Goal: Task Accomplishment & Management: Manage account settings

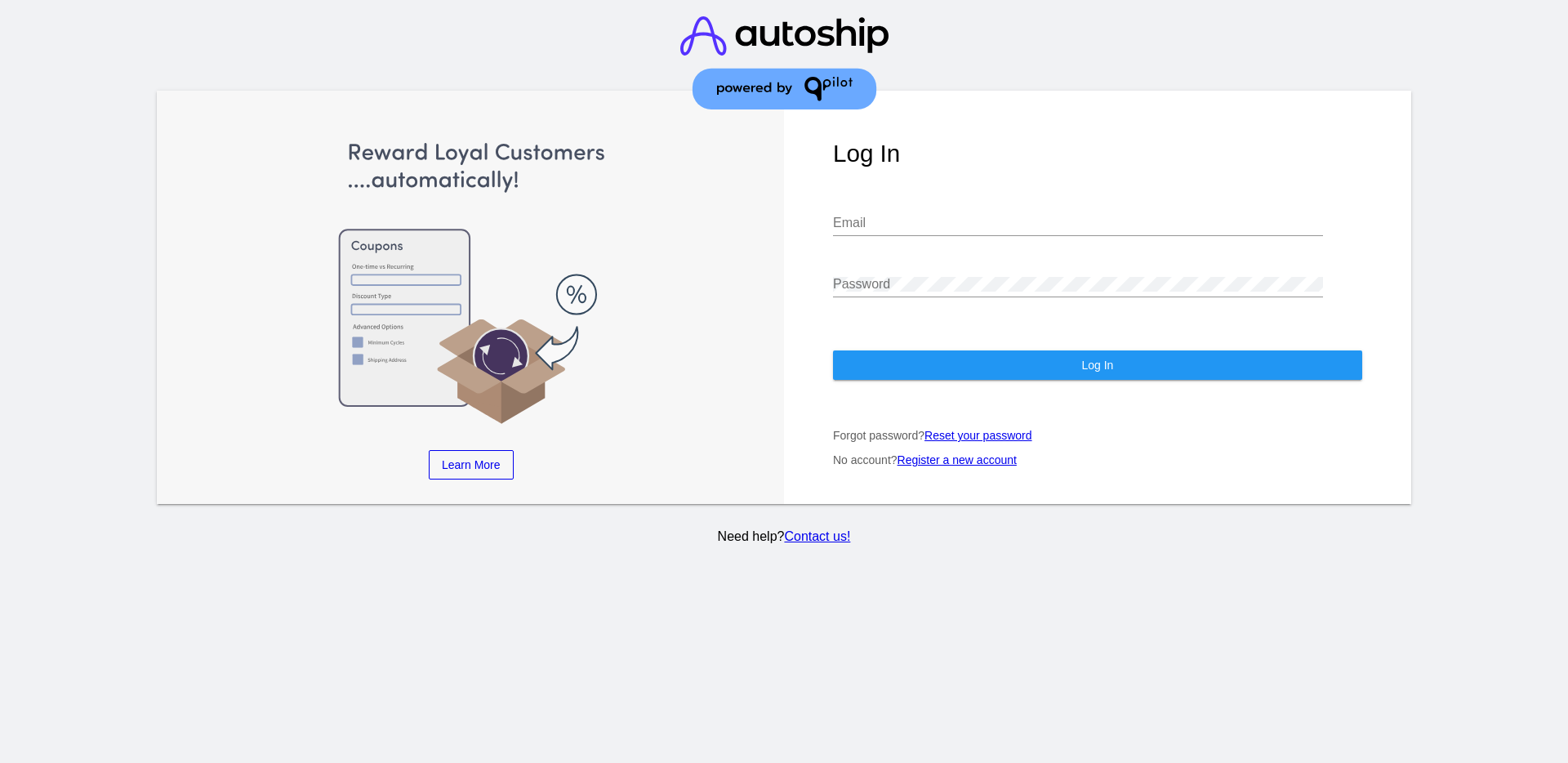
type input "[EMAIL_ADDRESS][DOMAIN_NAME]"
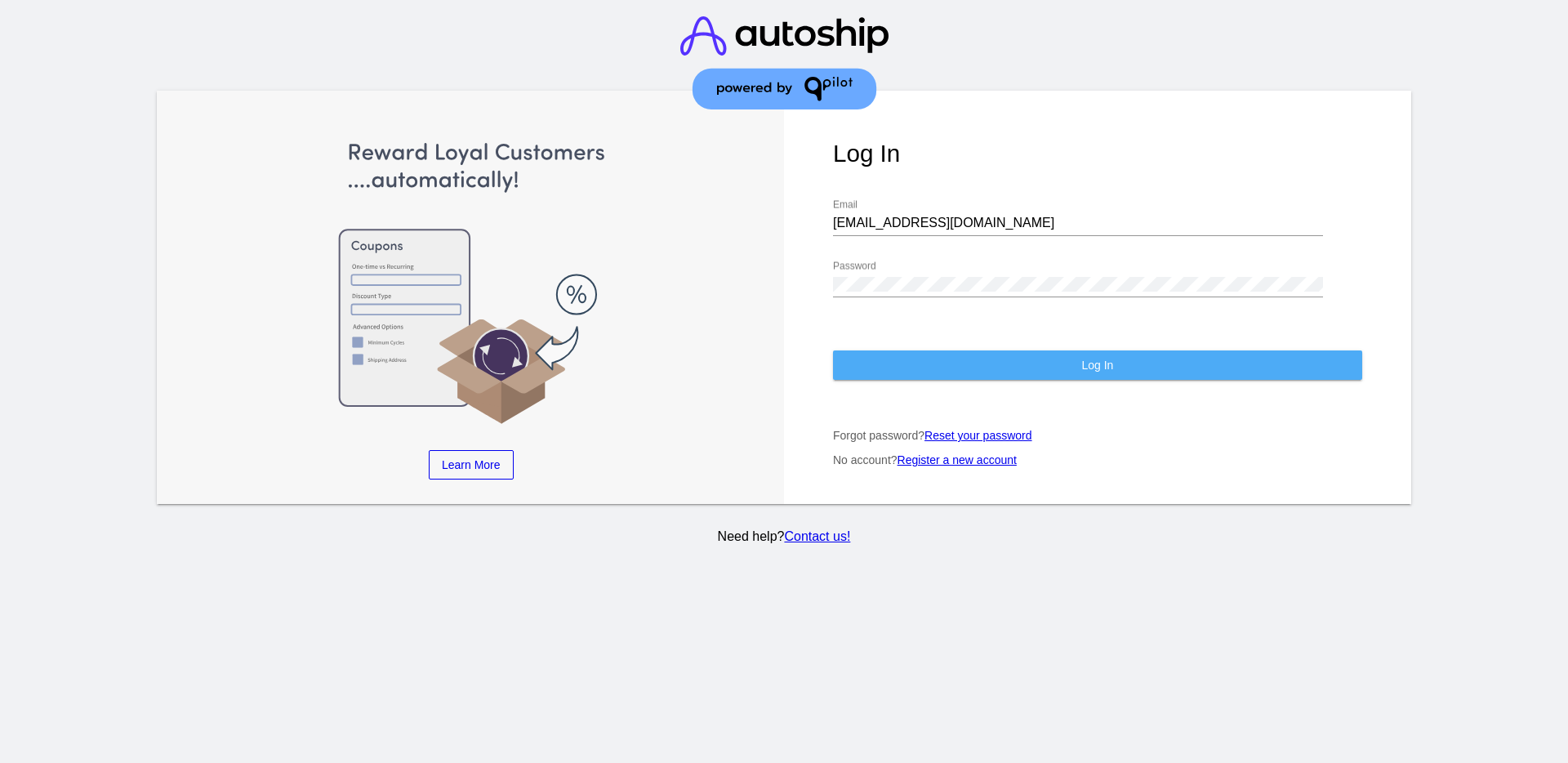
click at [1108, 362] on span "Log In" at bounding box center [1097, 365] width 32 height 13
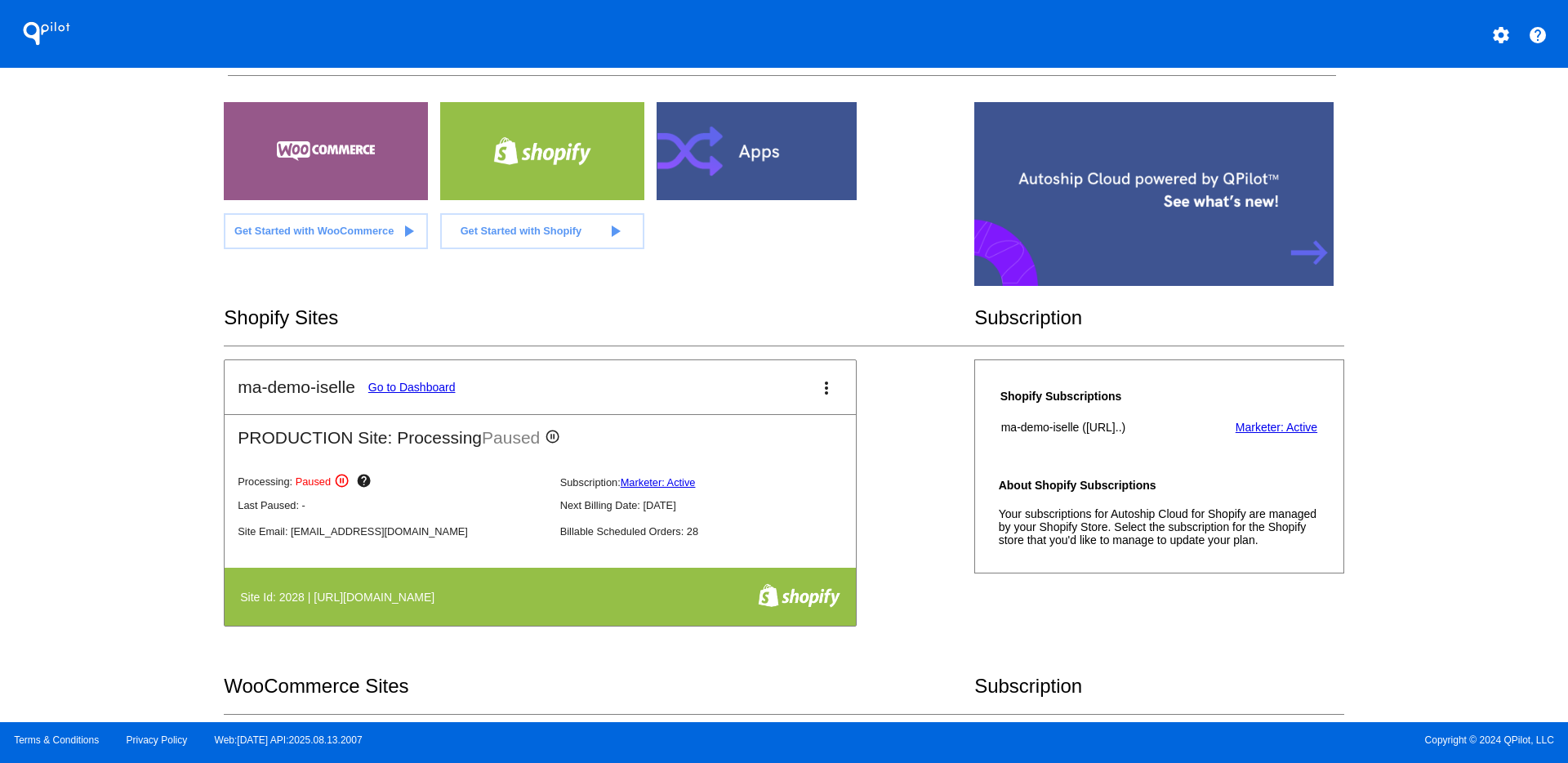
scroll to position [102, 0]
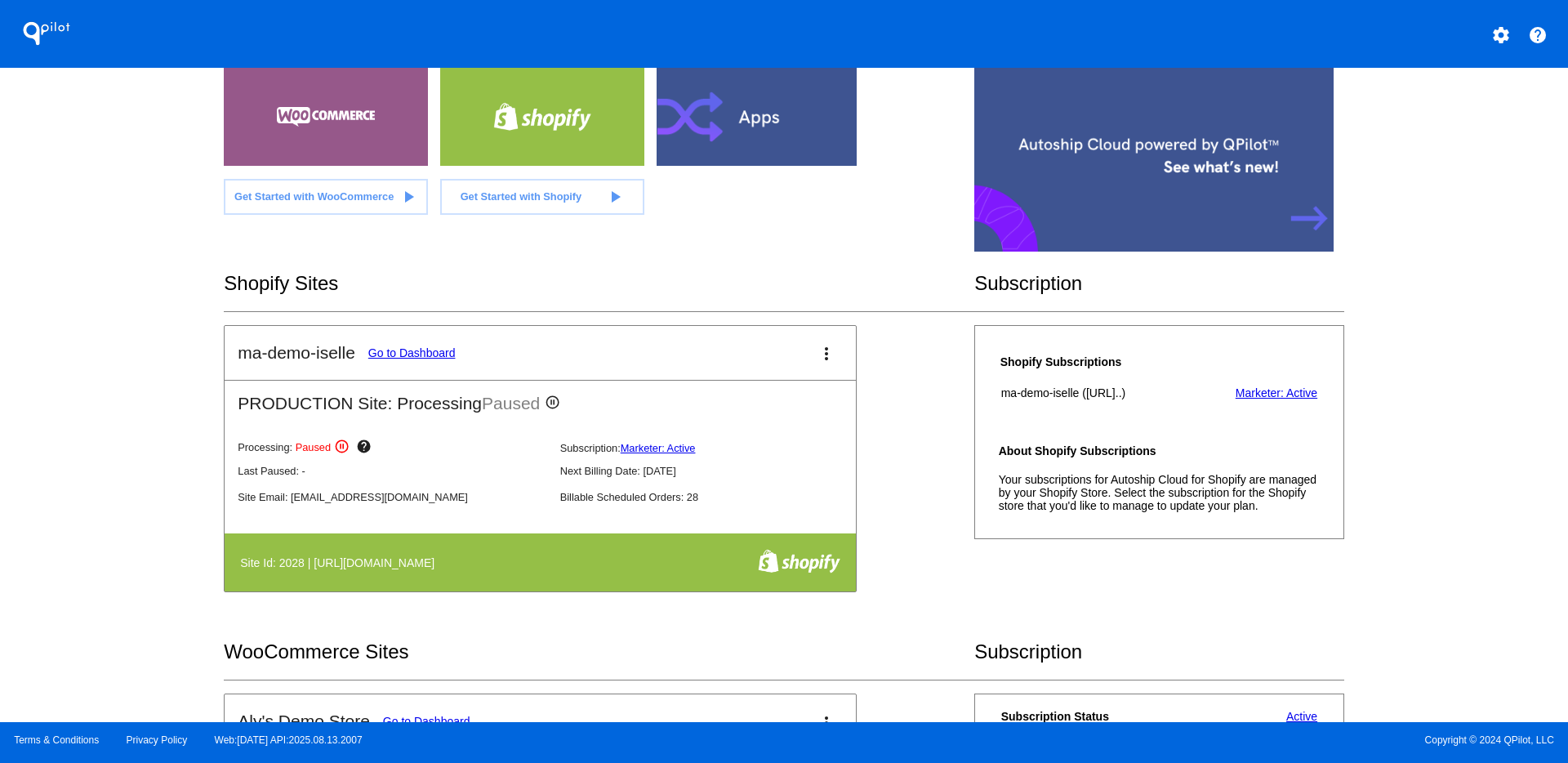
click at [409, 356] on link "Go to Dashboard" at bounding box center [412, 352] width 87 height 13
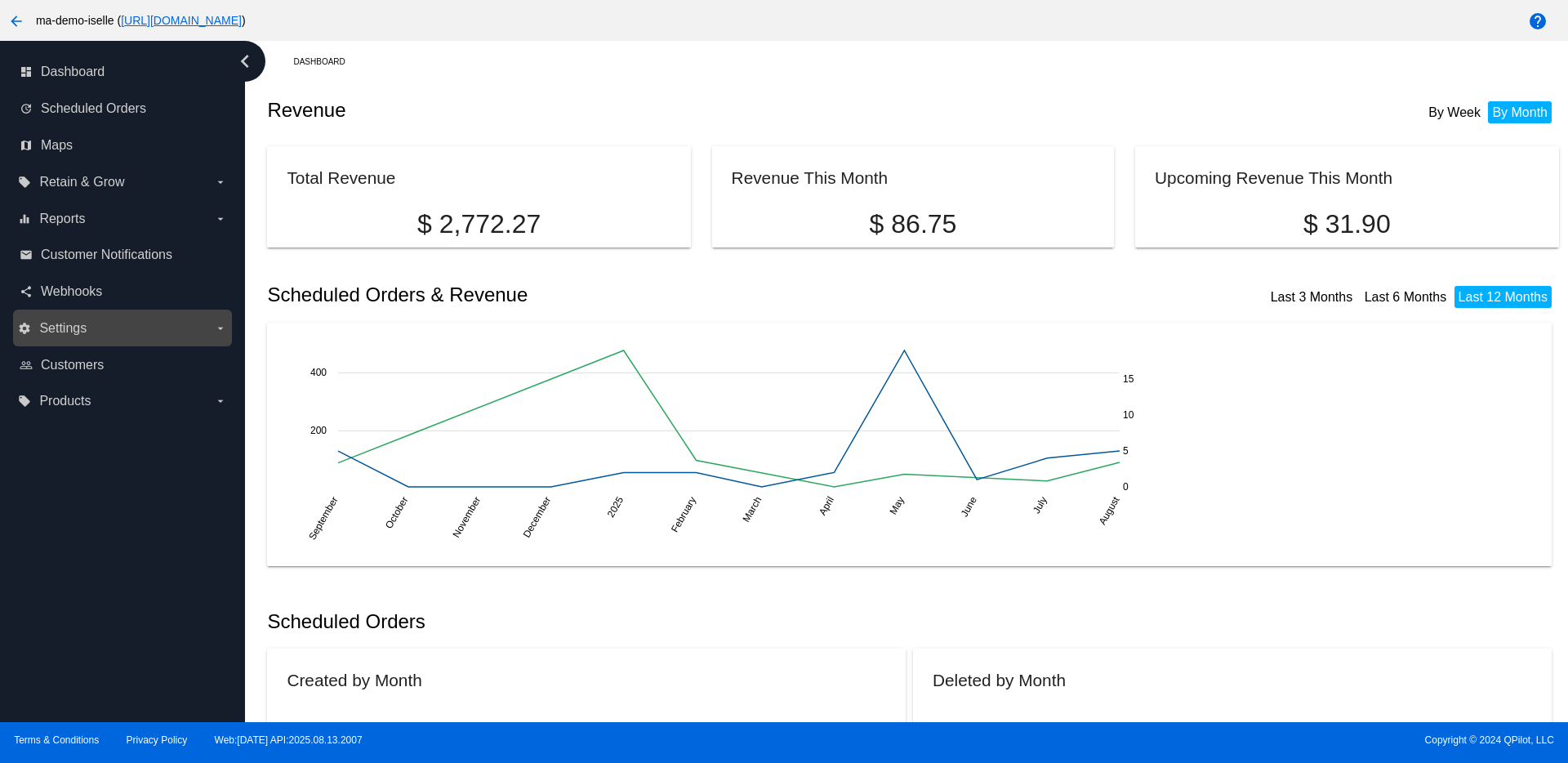
click at [123, 333] on label "settings Settings arrow_drop_down" at bounding box center [121, 328] width 209 height 26
click at [0, 0] on input "settings Settings arrow_drop_down" at bounding box center [0, 0] width 0 height 0
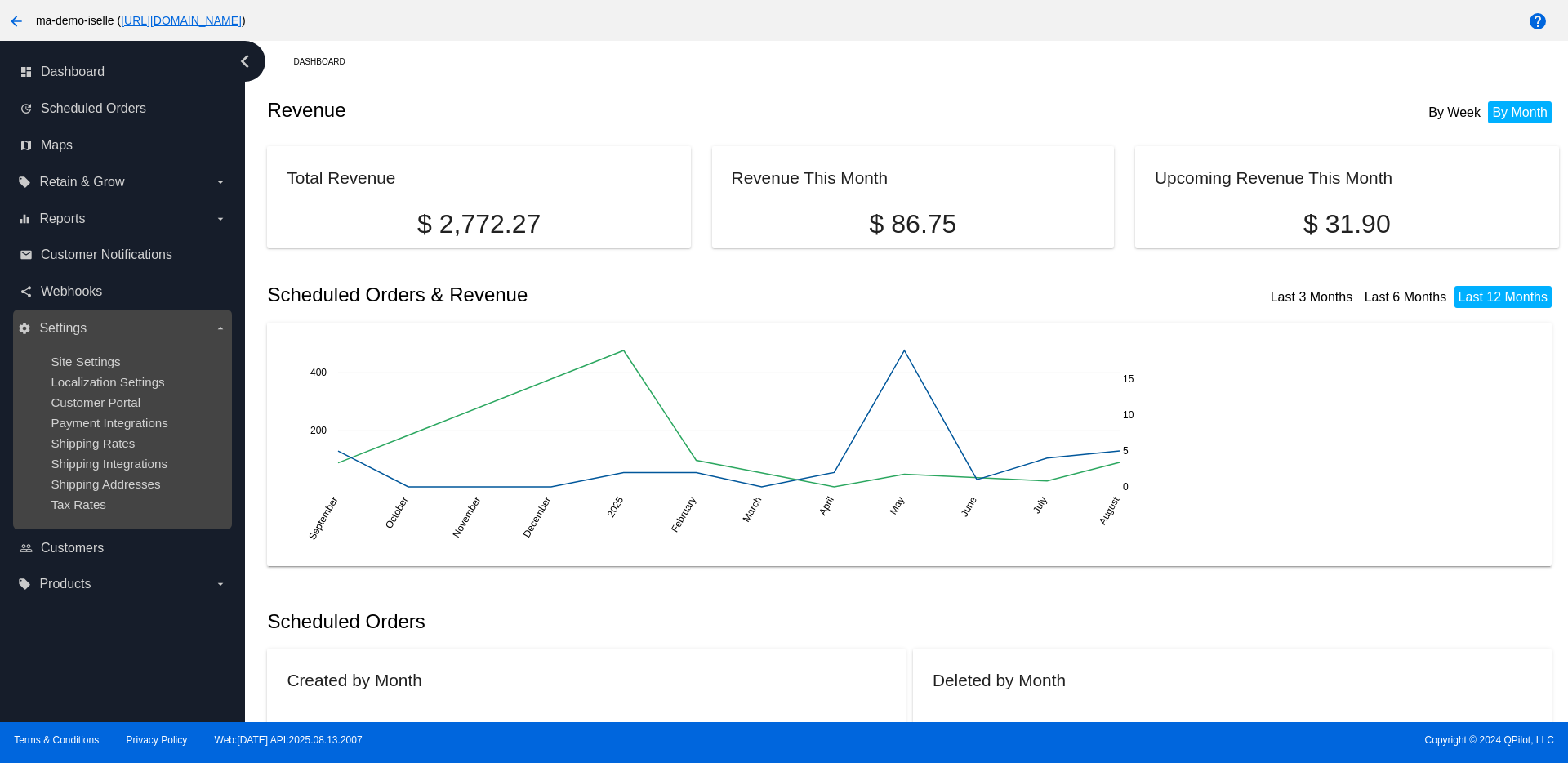
click at [107, 351] on ul "Site Settings Localization Settings Customer Portal Payment Integrations Shippi…" at bounding box center [121, 432] width 209 height 183
click at [109, 358] on span "Site Settings" at bounding box center [85, 361] width 70 height 14
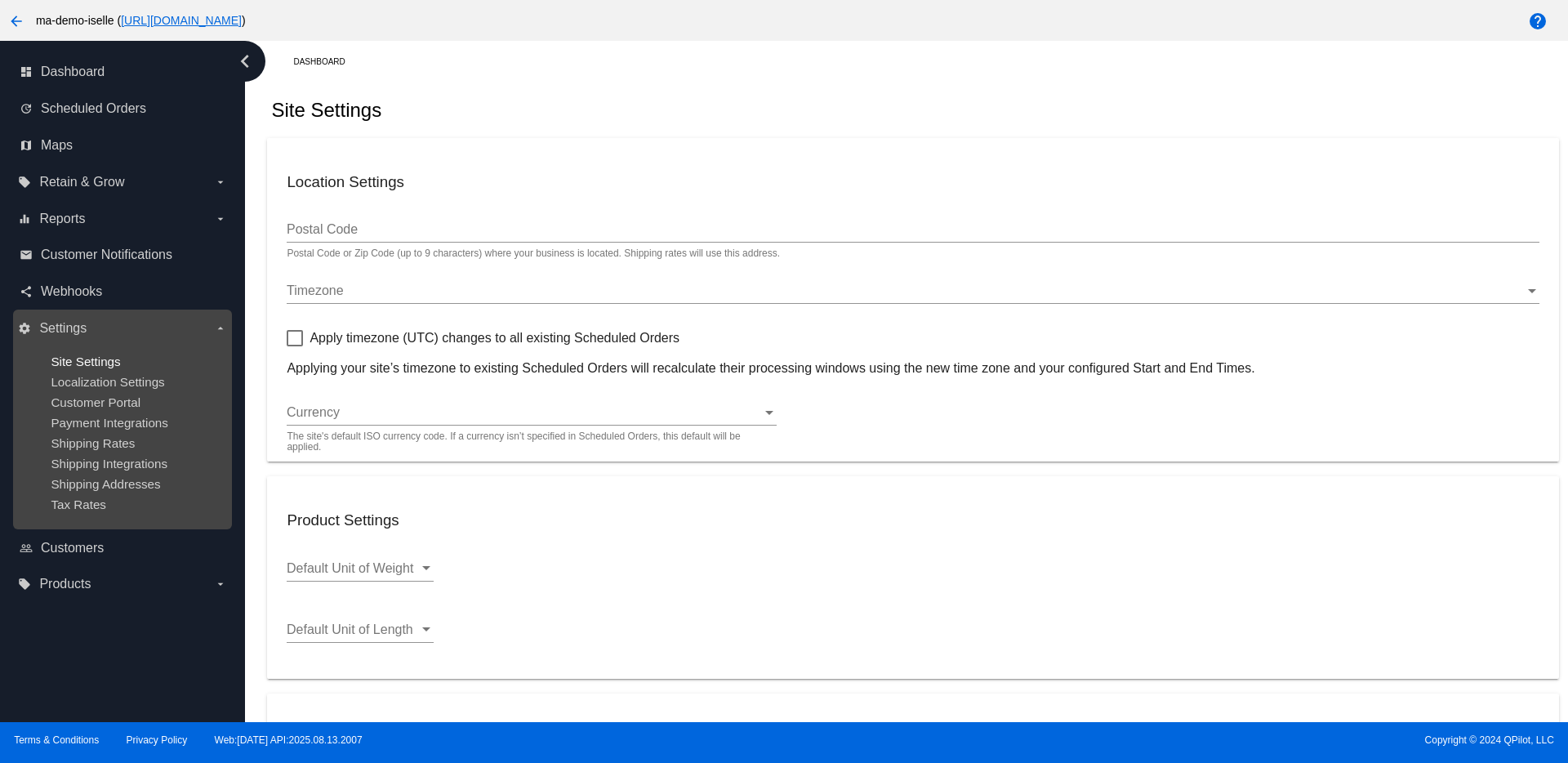
checkbox input "true"
type input "20:00"
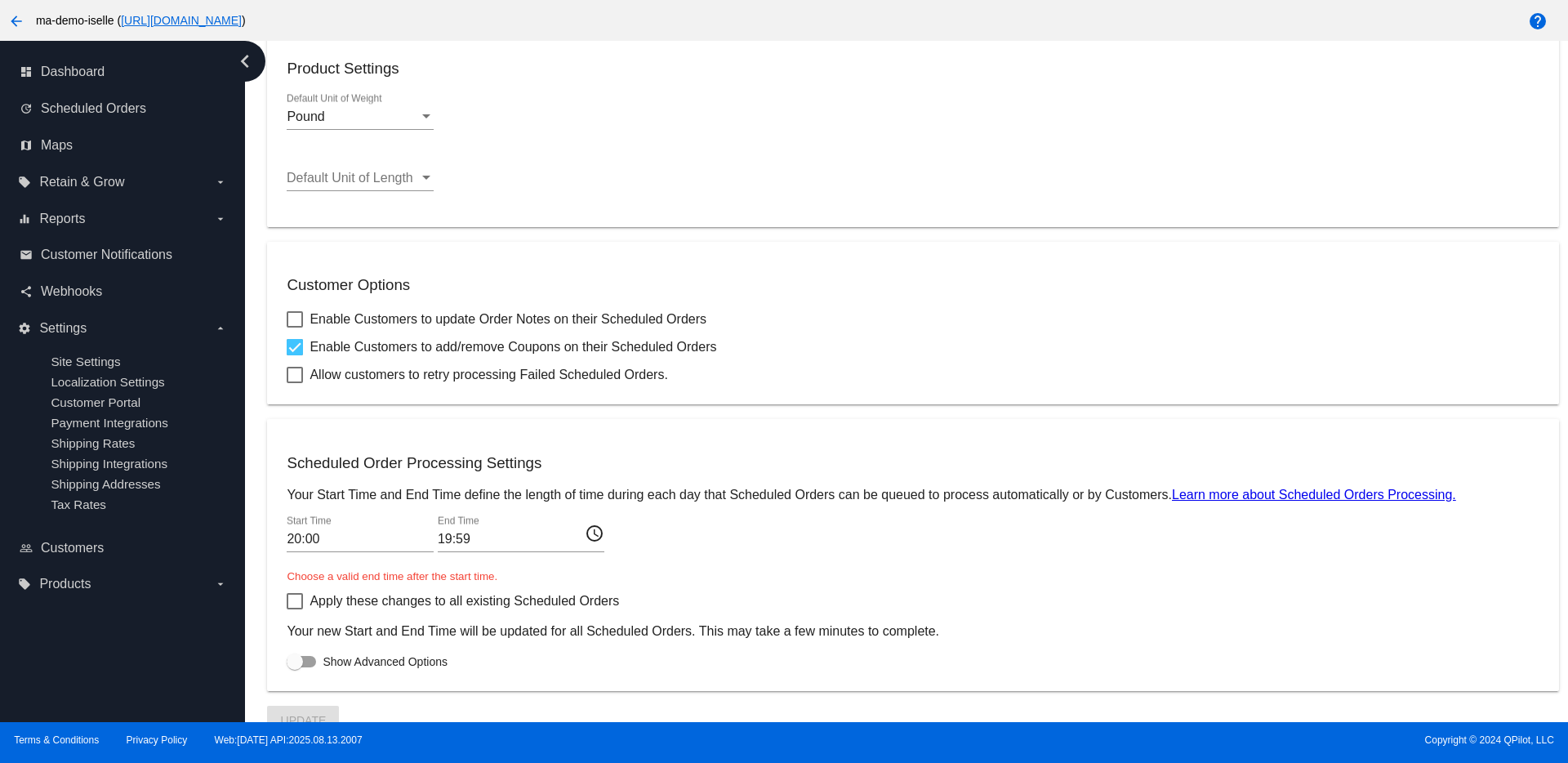
scroll to position [464, 0]
